Goal: Task Accomplishment & Management: Complete application form

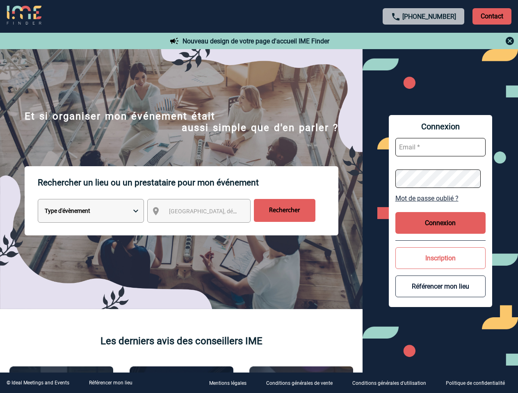
click at [259, 197] on p "Rechercher un lieu ou un prestataire pour mon événement" at bounding box center [188, 182] width 300 height 33
click at [491, 16] on p "Contact" at bounding box center [491, 16] width 39 height 16
click at [423, 41] on div at bounding box center [423, 41] width 182 height 10
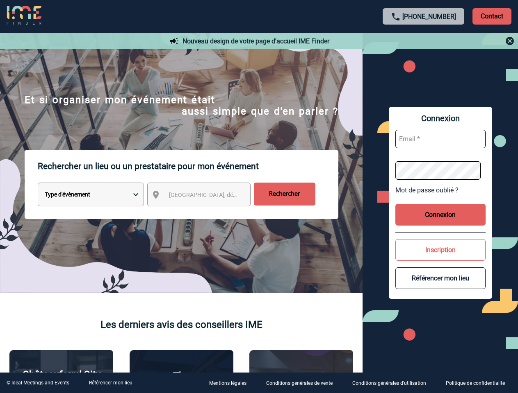
click at [206, 213] on div at bounding box center [207, 157] width 414 height 315
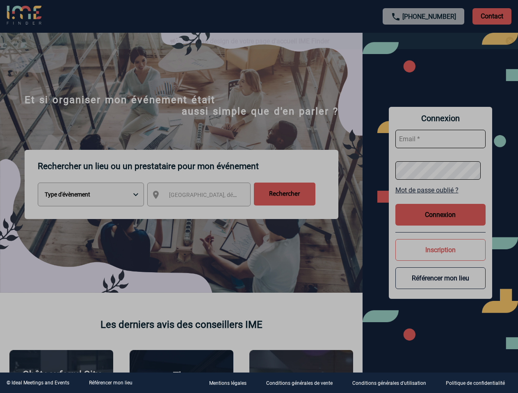
click at [440, 198] on div at bounding box center [259, 196] width 518 height 393
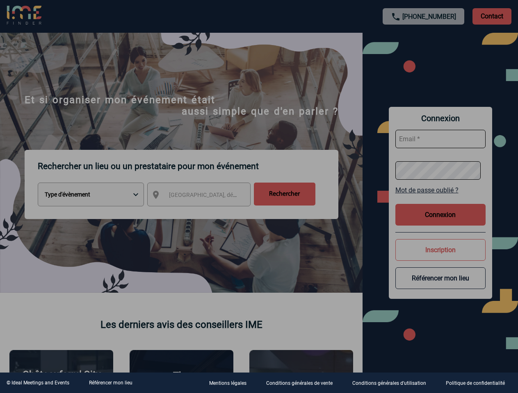
click at [440, 223] on div at bounding box center [259, 196] width 518 height 393
click at [440, 258] on div at bounding box center [259, 196] width 518 height 393
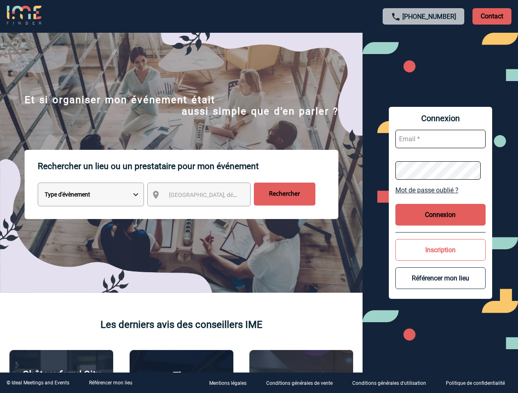
click at [440, 286] on button "Référencer mon lieu" at bounding box center [440, 279] width 90 height 22
click at [110, 383] on link "Référencer mon lieu" at bounding box center [110, 383] width 43 height 6
